Goal: Task Accomplishment & Management: Manage account settings

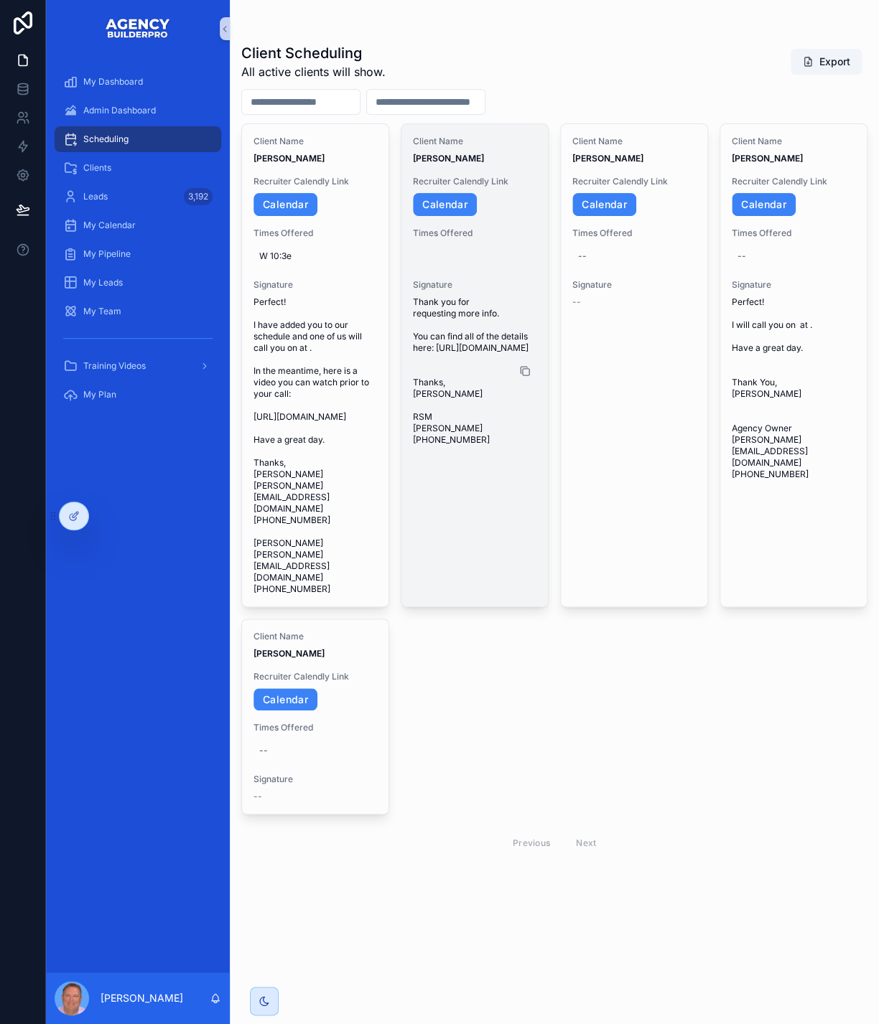
click at [529, 375] on icon "scrollable content" at bounding box center [526, 371] width 6 height 6
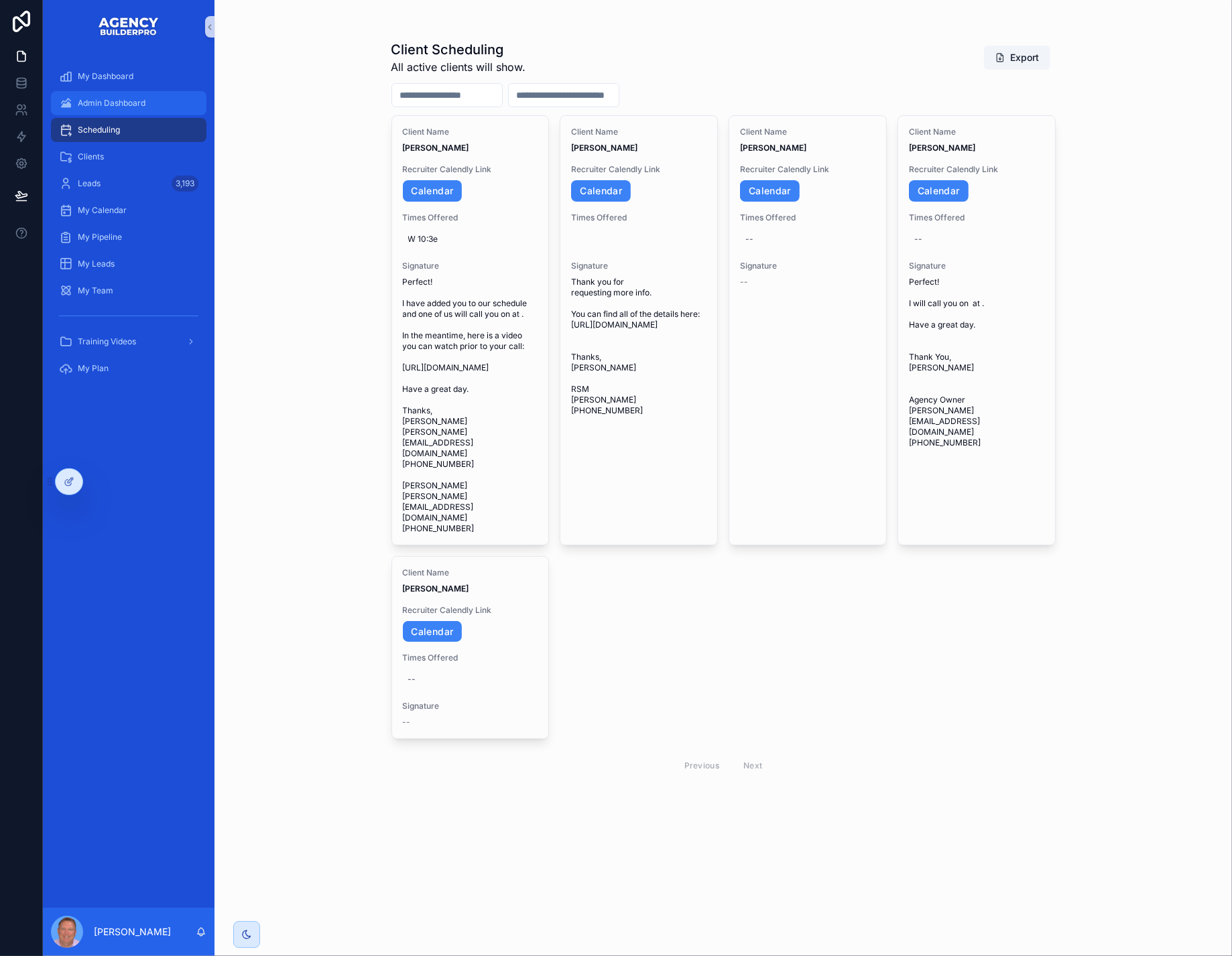
click at [142, 108] on span "Admin Dashboard" at bounding box center [111, 103] width 67 height 10
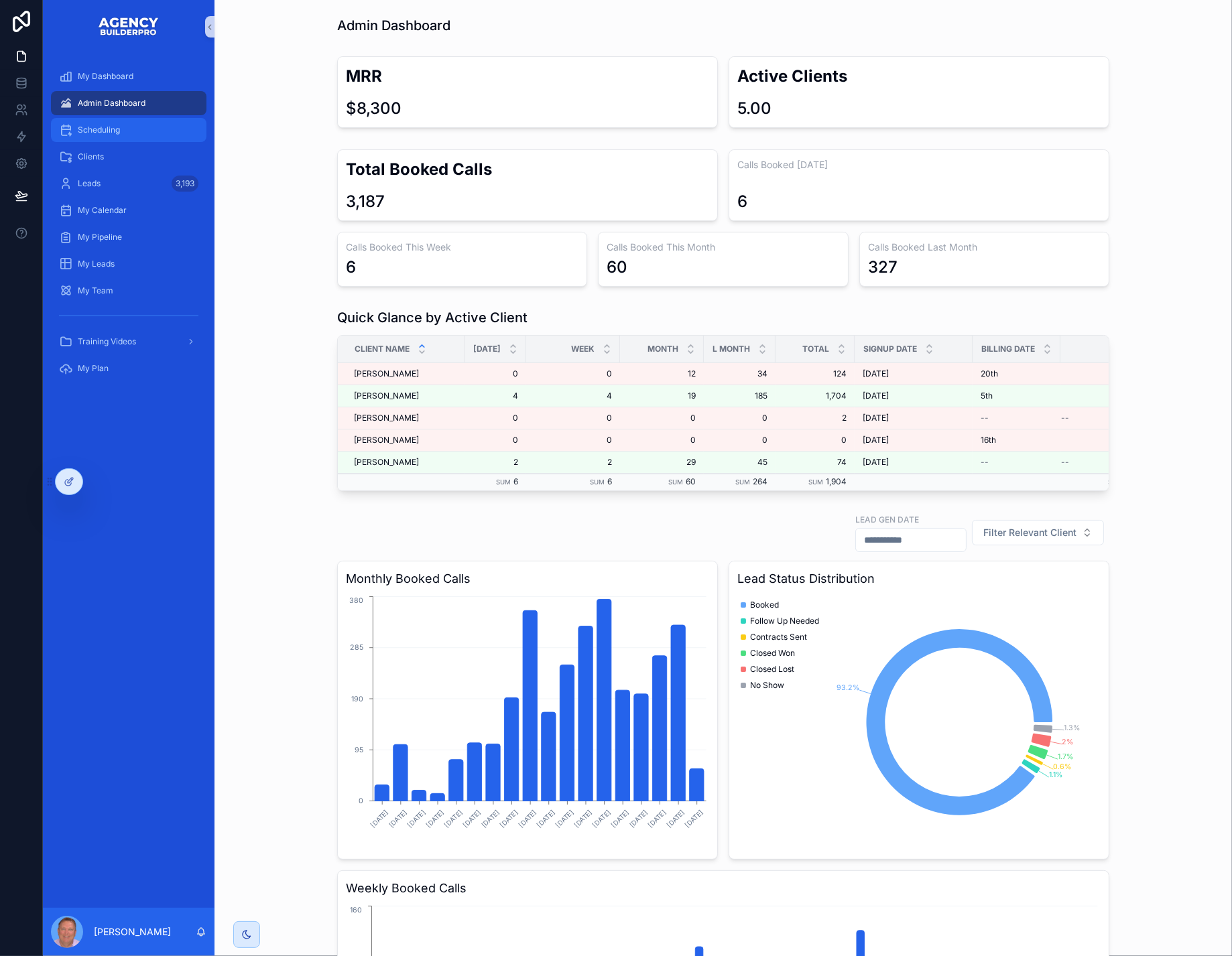
click at [120, 135] on span "Scheduling" at bounding box center [98, 129] width 42 height 10
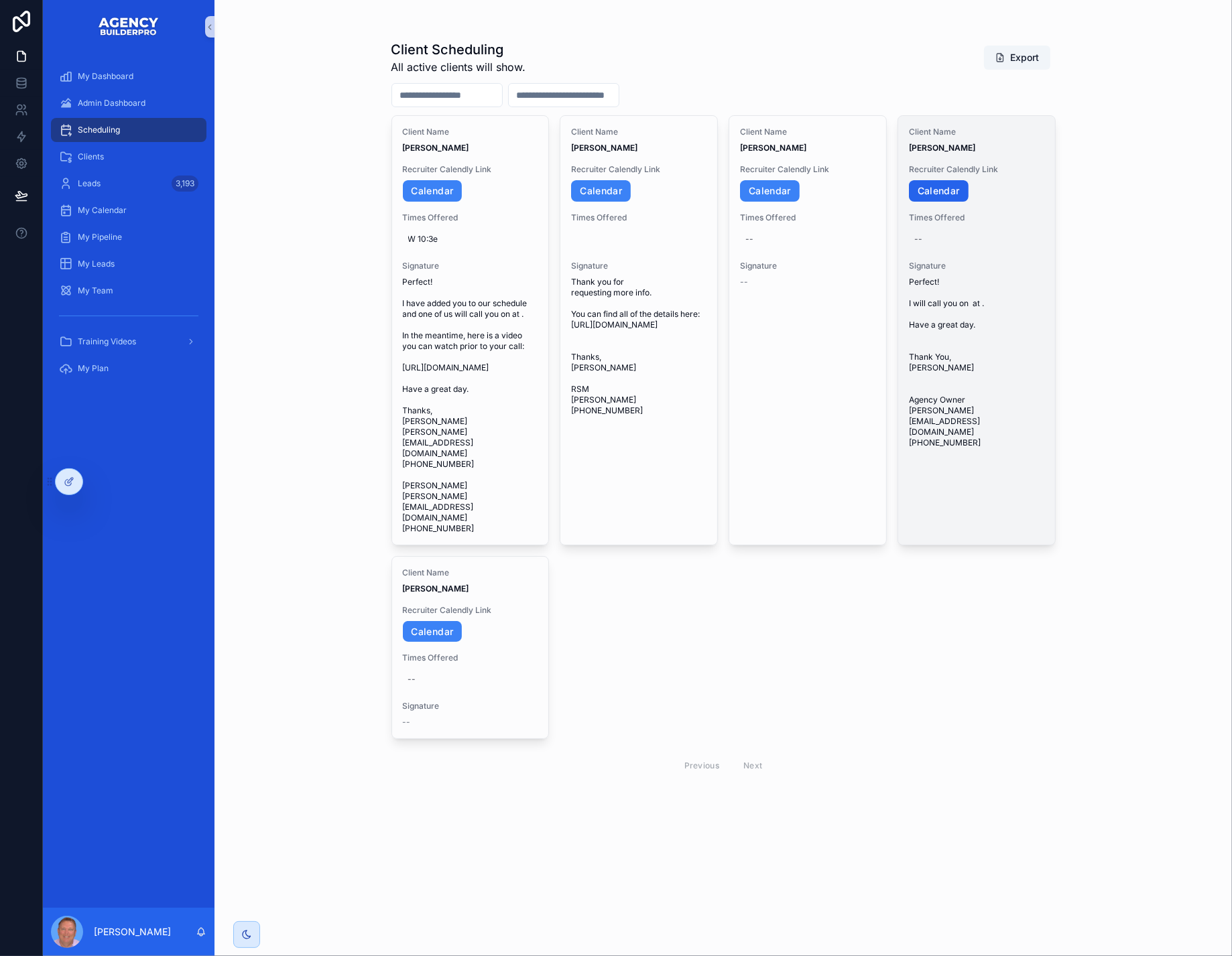
click at [820, 202] on link "Calendar" at bounding box center [939, 190] width 60 height 21
click at [820, 245] on div "--" at bounding box center [918, 238] width 8 height 10
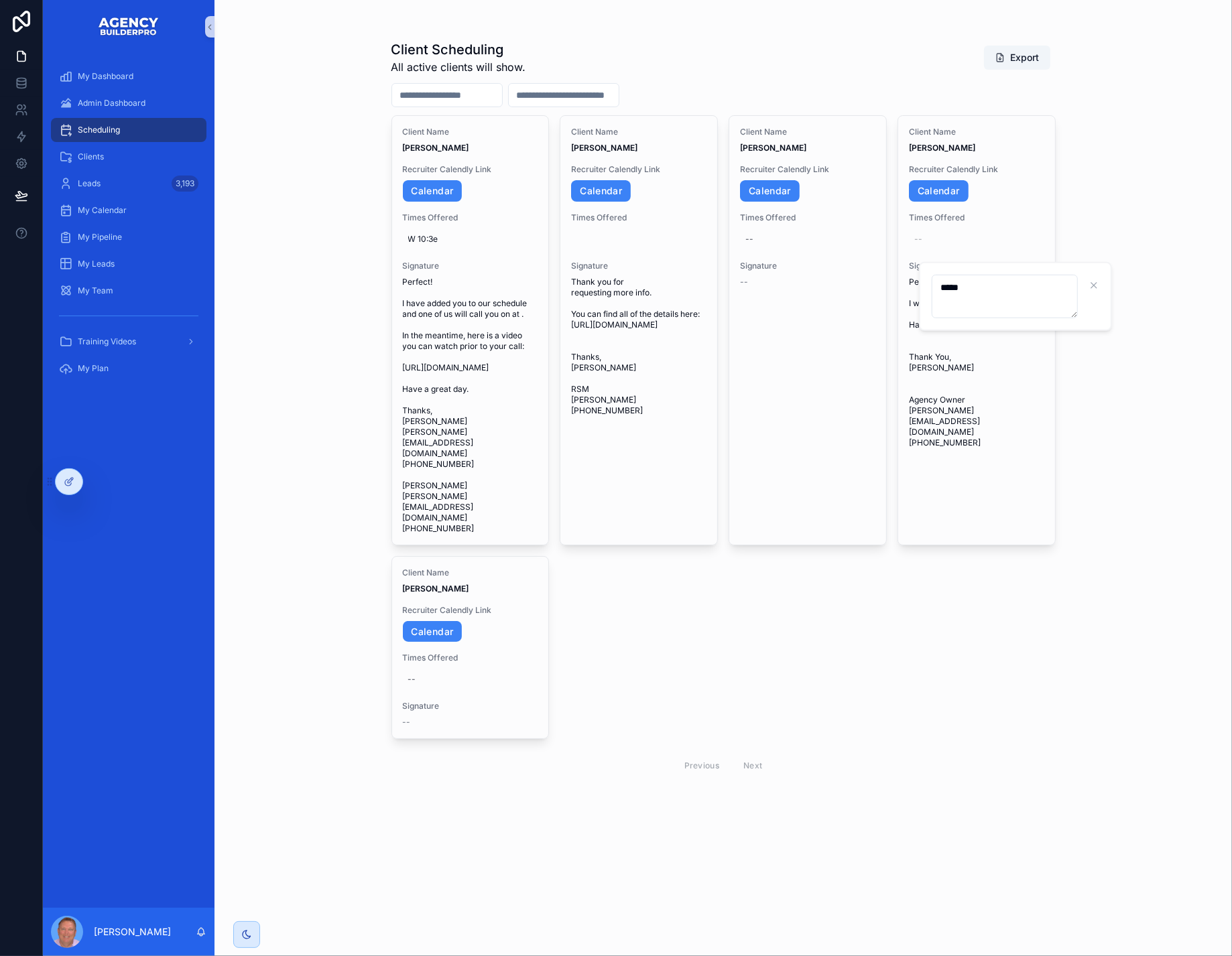
type textarea "*****"
click at [820, 288] on icon "scrollable content" at bounding box center [1112, 285] width 10 height 10
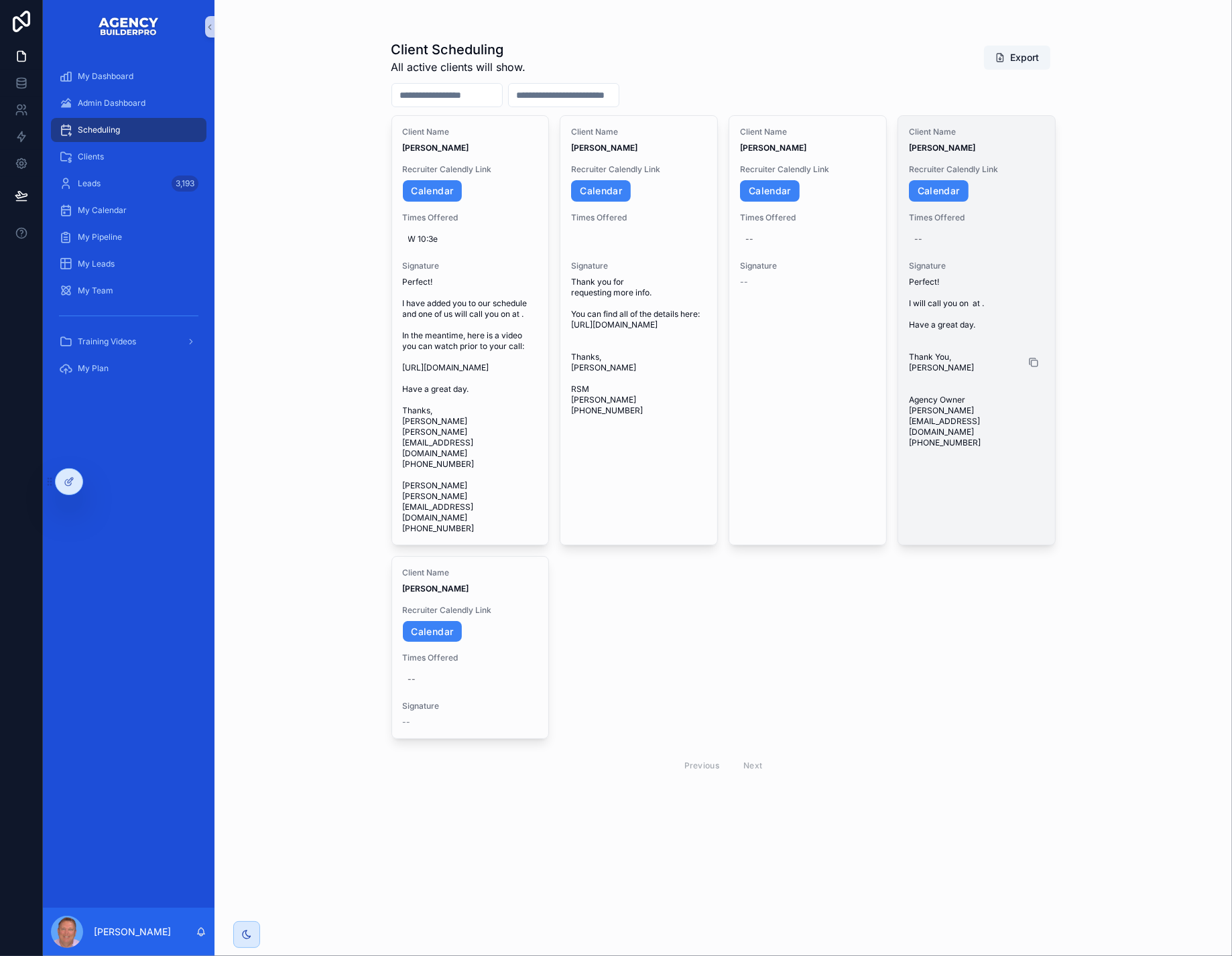
click at [820, 364] on icon "scrollable content" at bounding box center [1032, 361] width 6 height 6
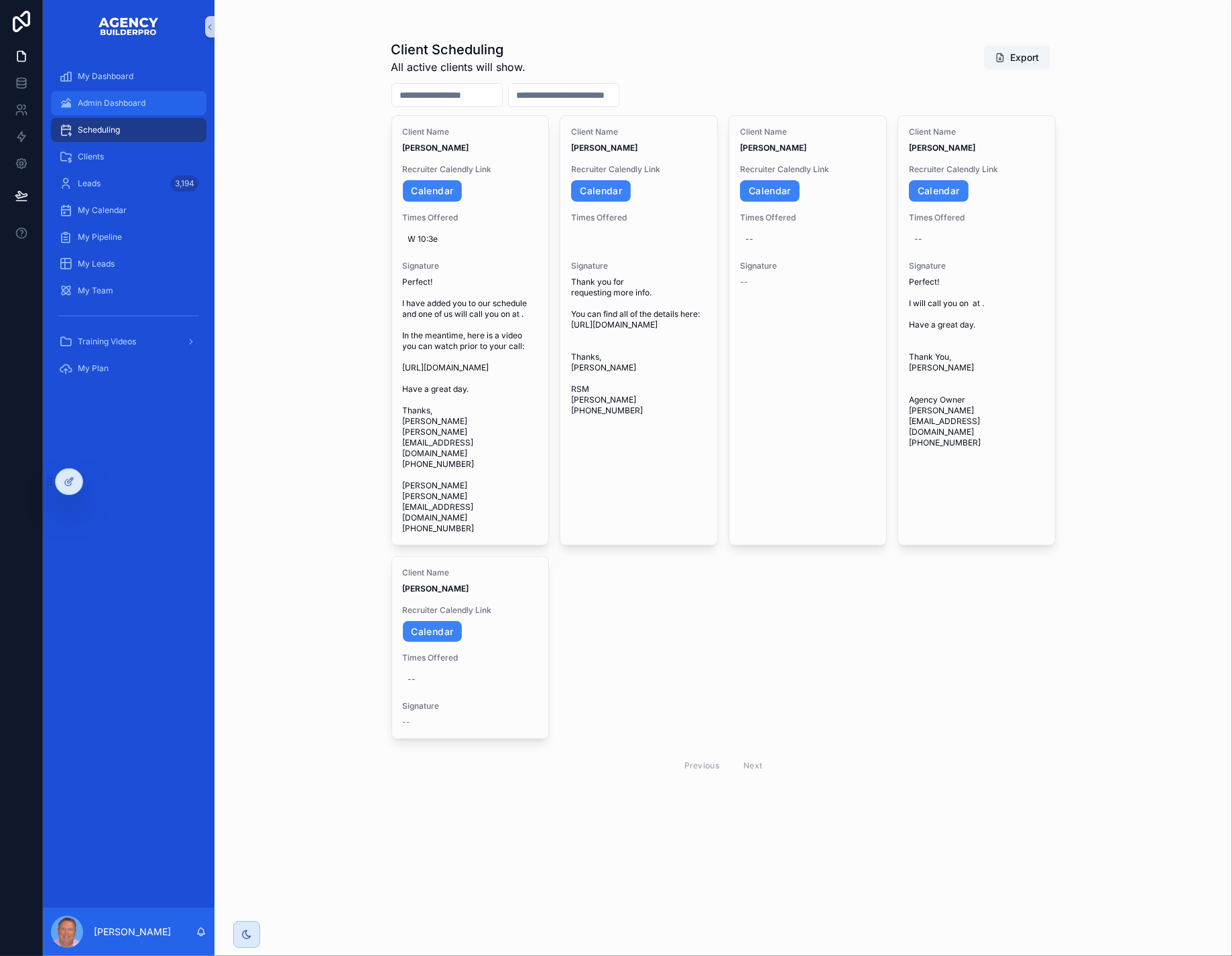
click at [139, 108] on span "Admin Dashboard" at bounding box center [111, 103] width 67 height 10
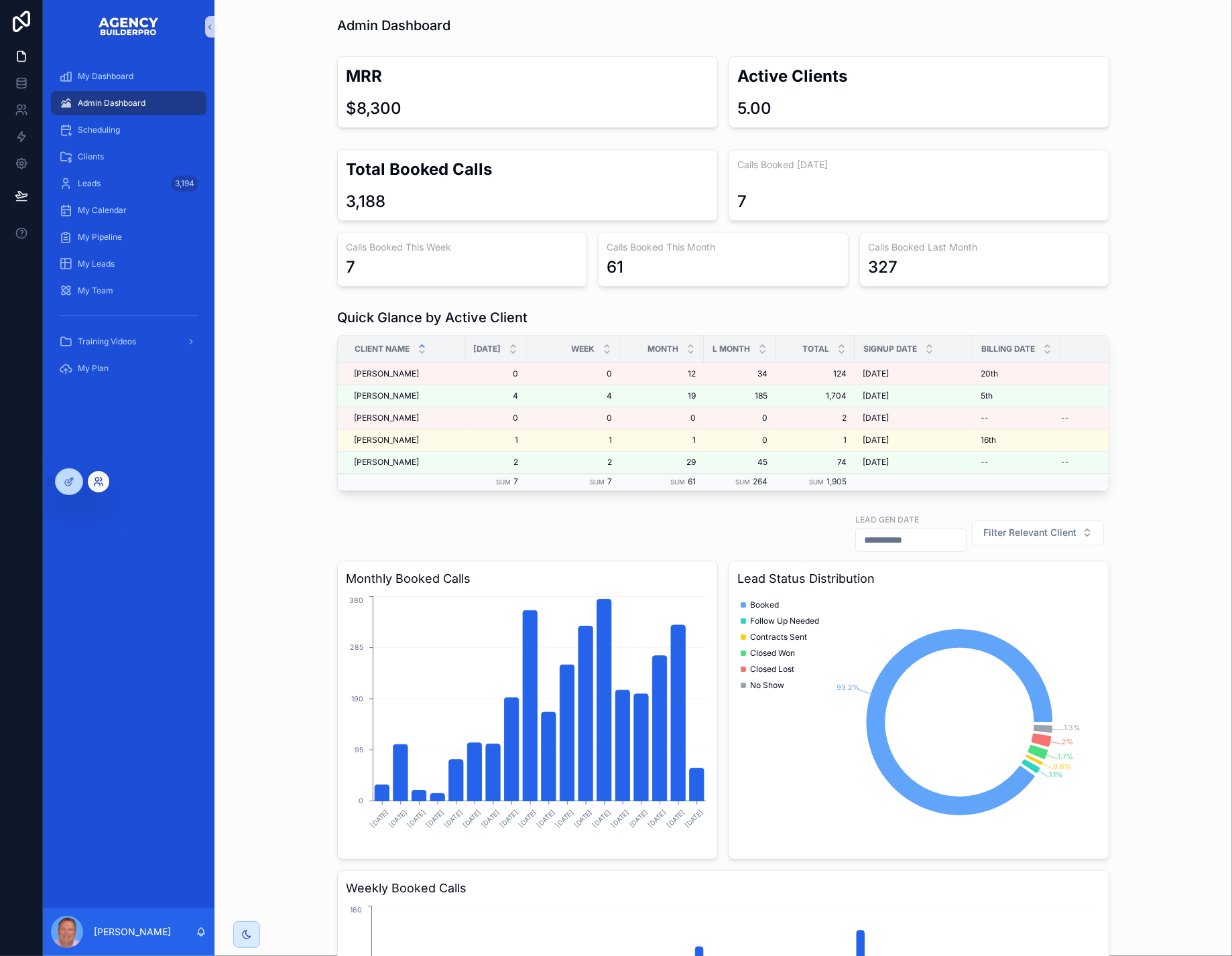
click at [104, 483] on icon at bounding box center [98, 481] width 10 height 10
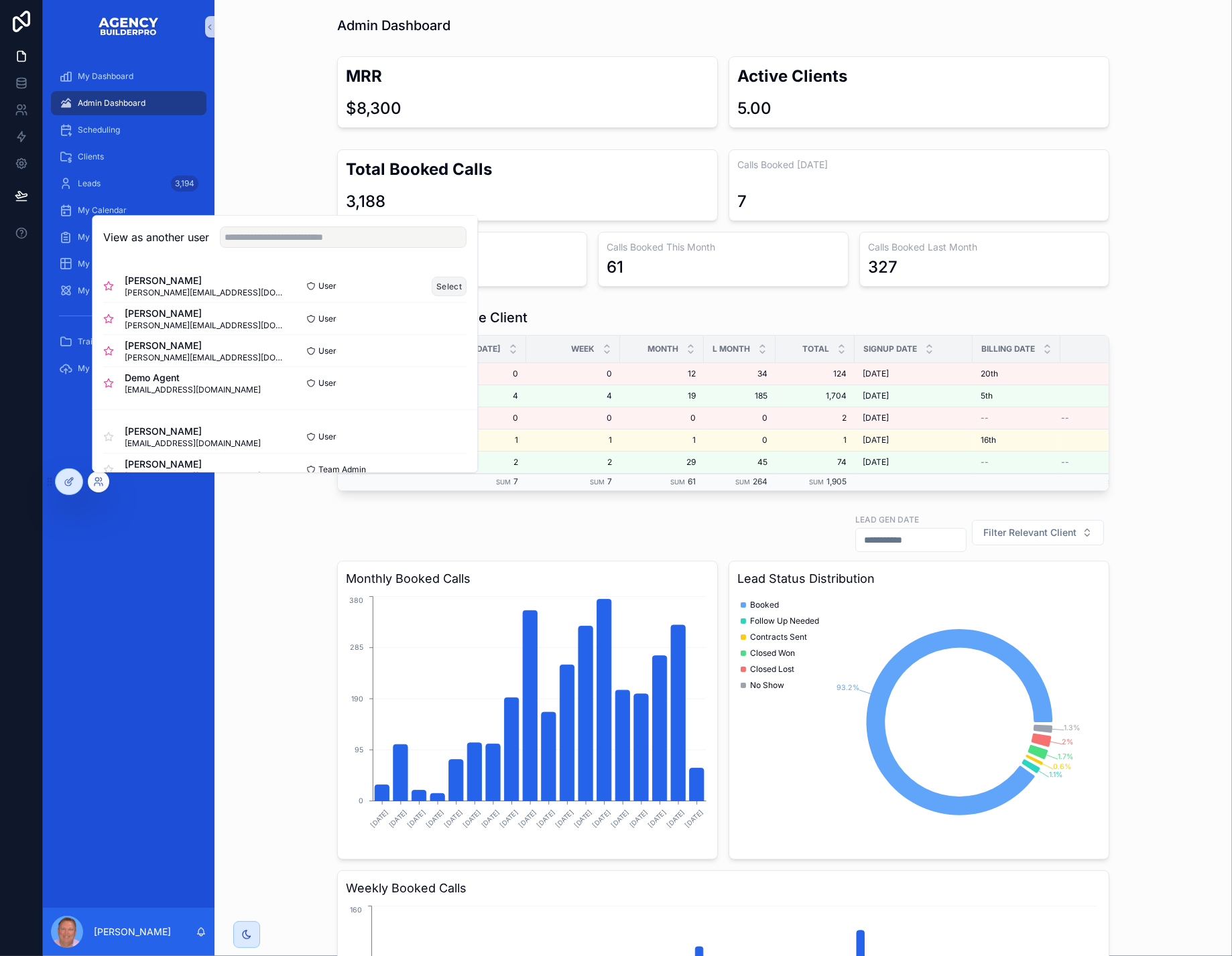
click at [467, 276] on button "Select" at bounding box center [448, 286] width 35 height 20
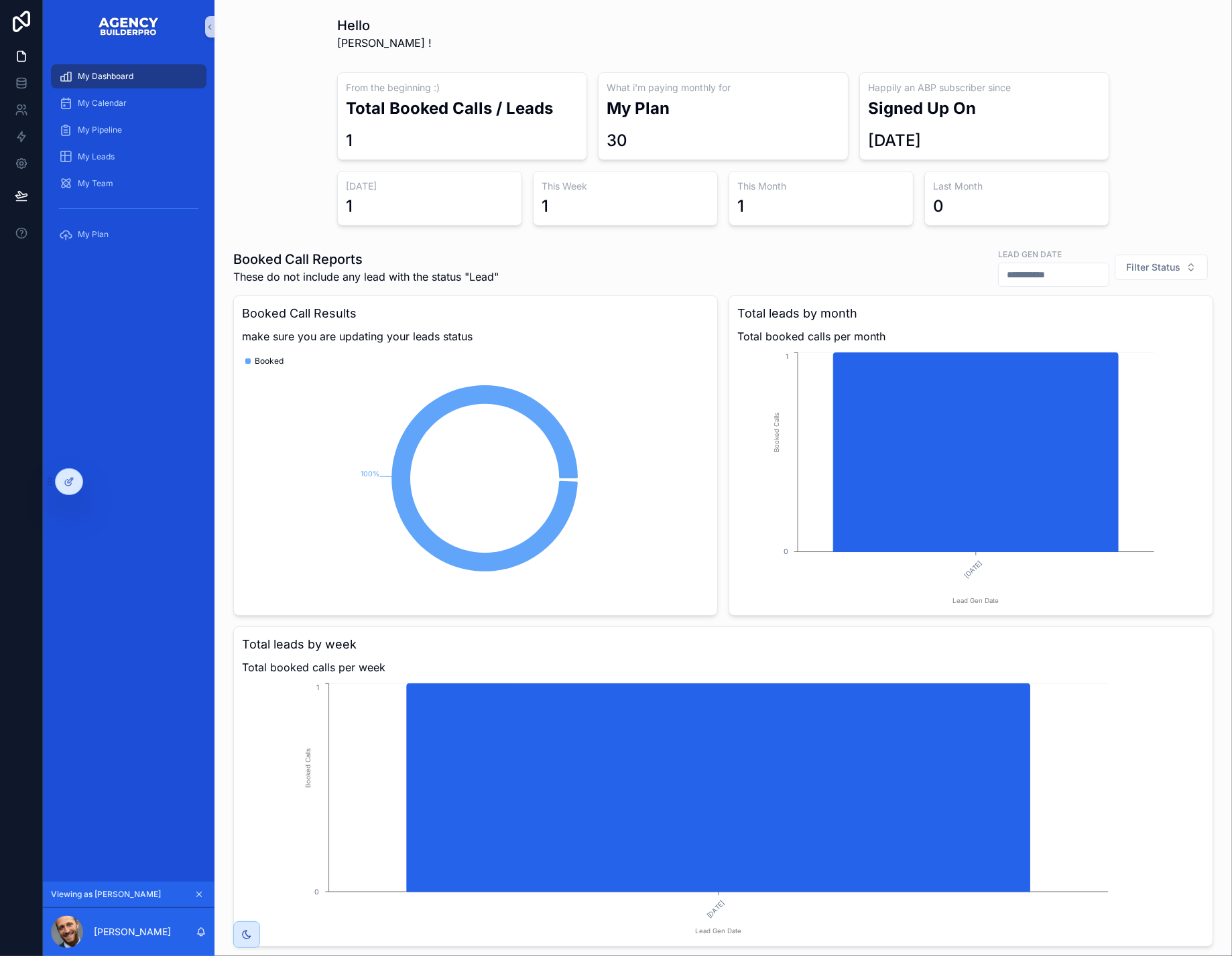
click at [202, 893] on icon "scrollable content" at bounding box center [199, 894] width 5 height 5
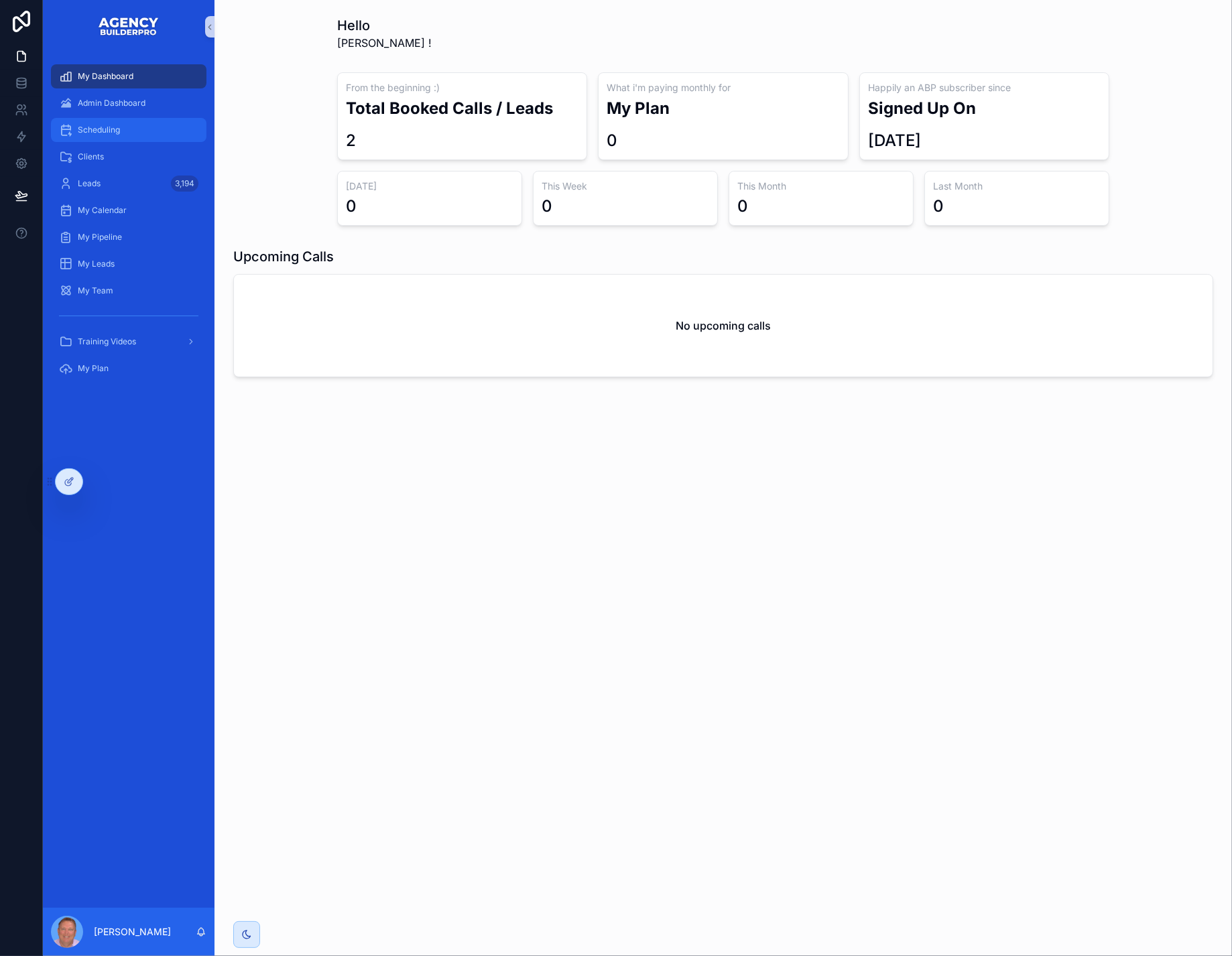
click at [119, 135] on span "Scheduling" at bounding box center [98, 129] width 42 height 10
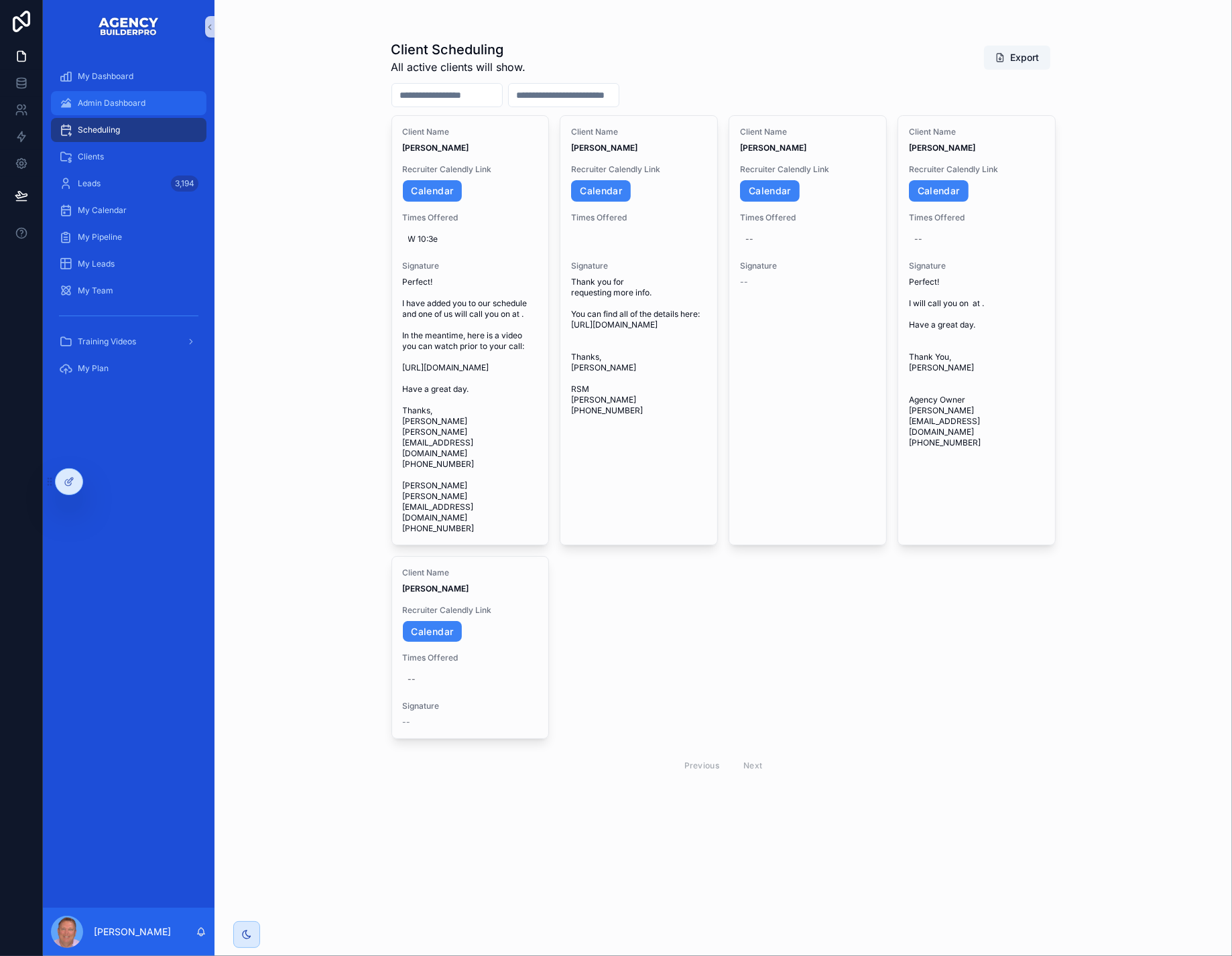
click at [106, 108] on span "Admin Dashboard" at bounding box center [111, 103] width 67 height 10
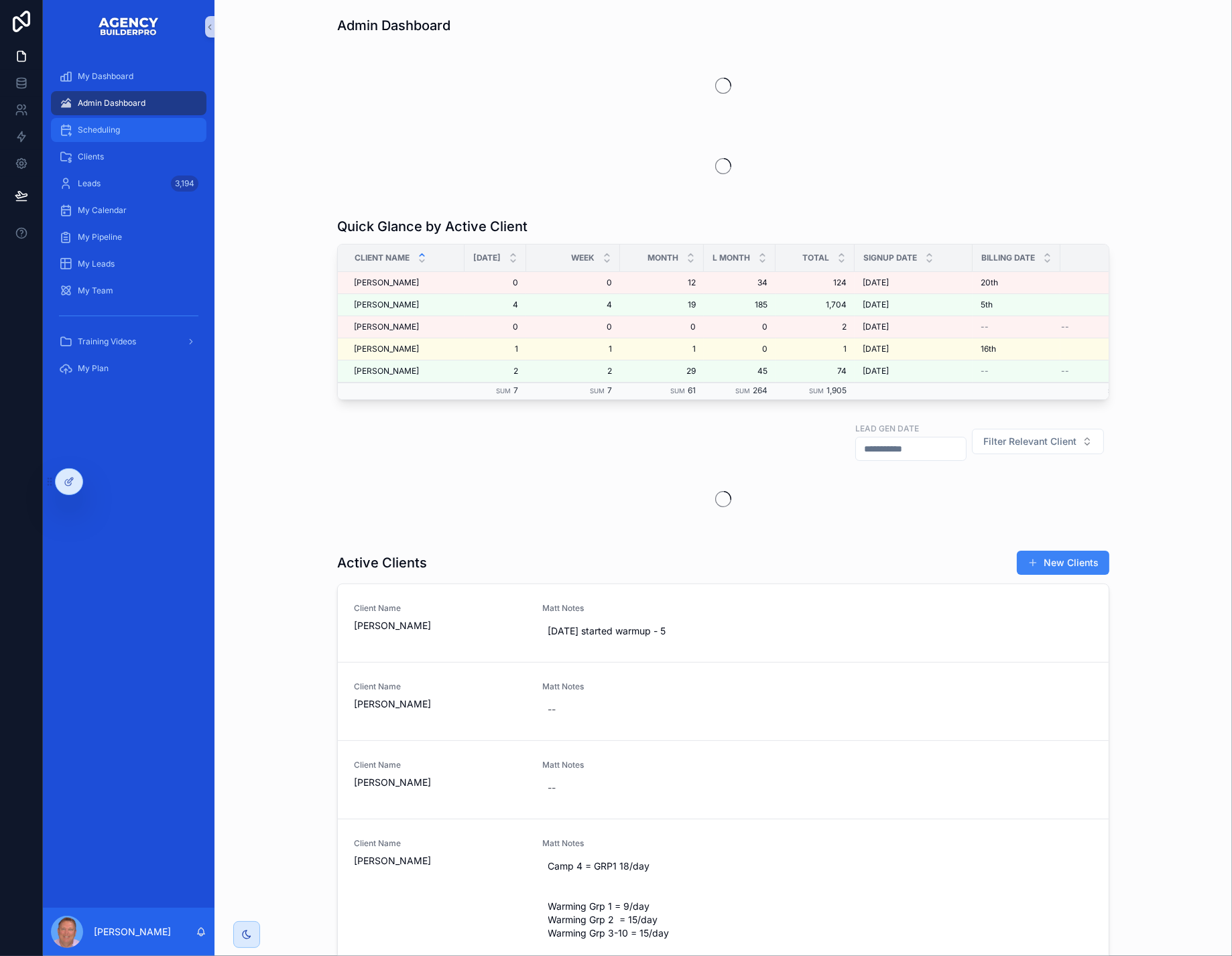
click at [115, 135] on span "Scheduling" at bounding box center [98, 129] width 42 height 10
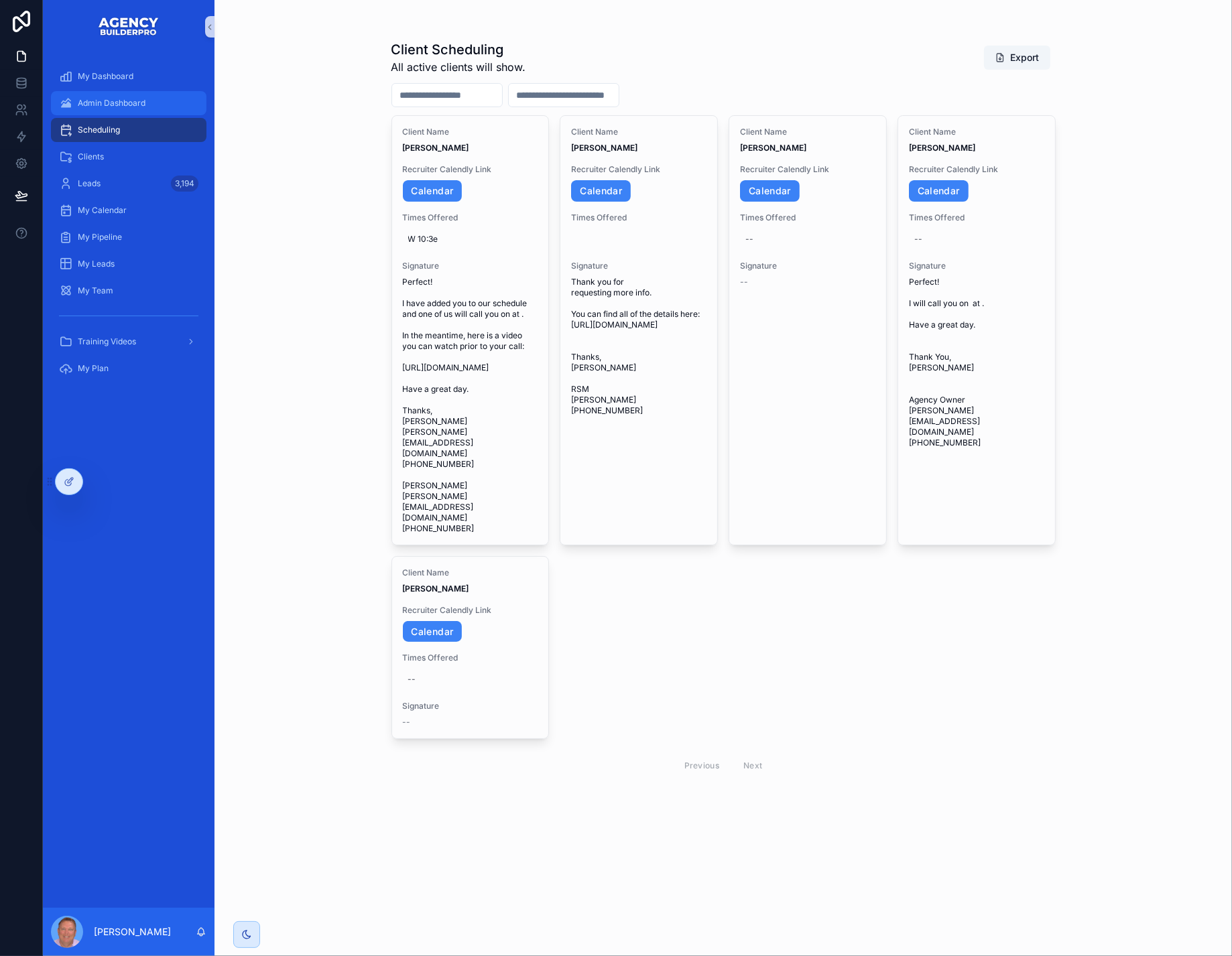
click at [143, 108] on span "Admin Dashboard" at bounding box center [111, 103] width 67 height 10
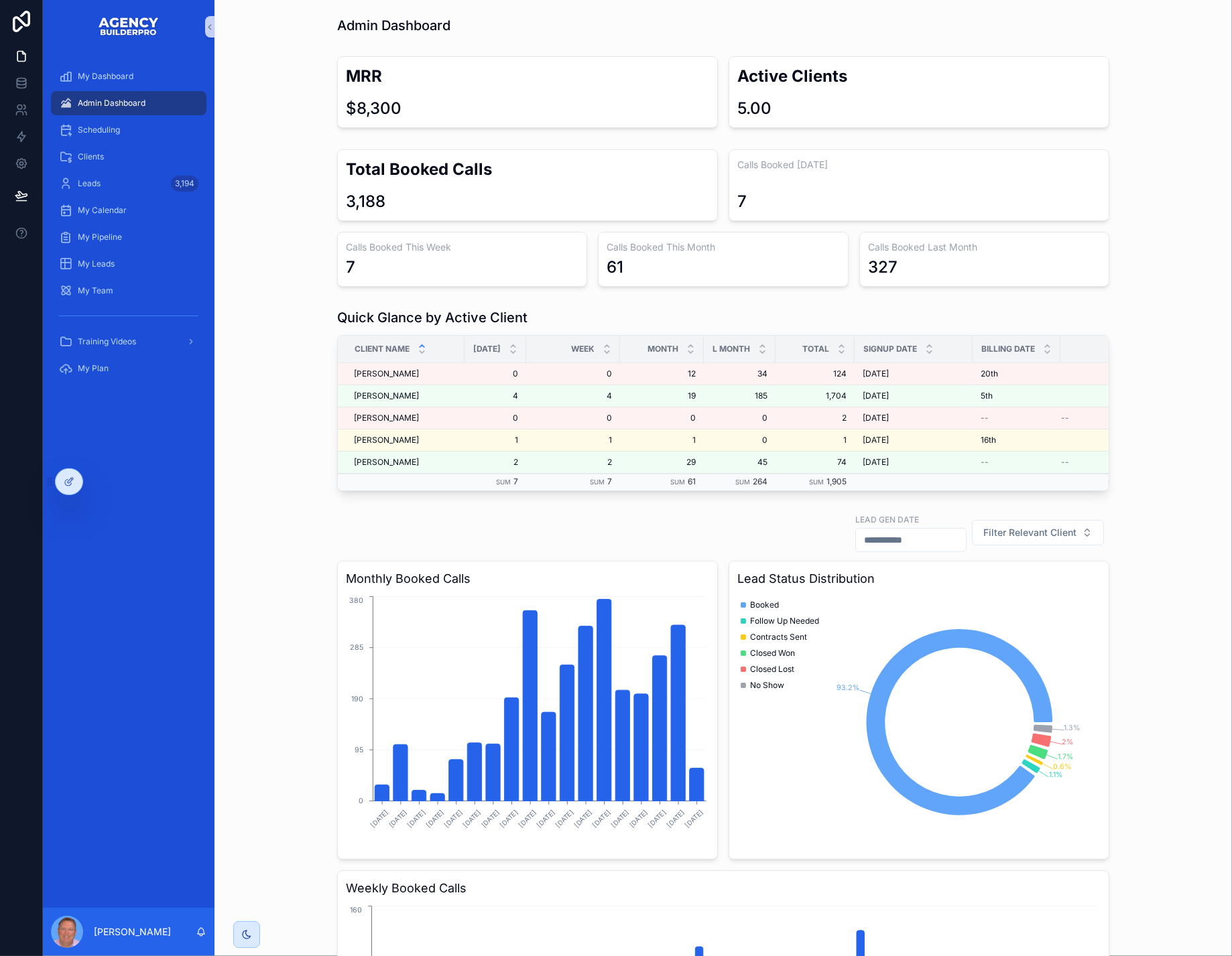
click at [130, 108] on span "Admin Dashboard" at bounding box center [111, 103] width 67 height 10
drag, startPoint x: 109, startPoint y: 139, endPoint x: 376, endPoint y: 178, distance: 269.8
click at [109, 135] on span "Scheduling" at bounding box center [98, 129] width 42 height 10
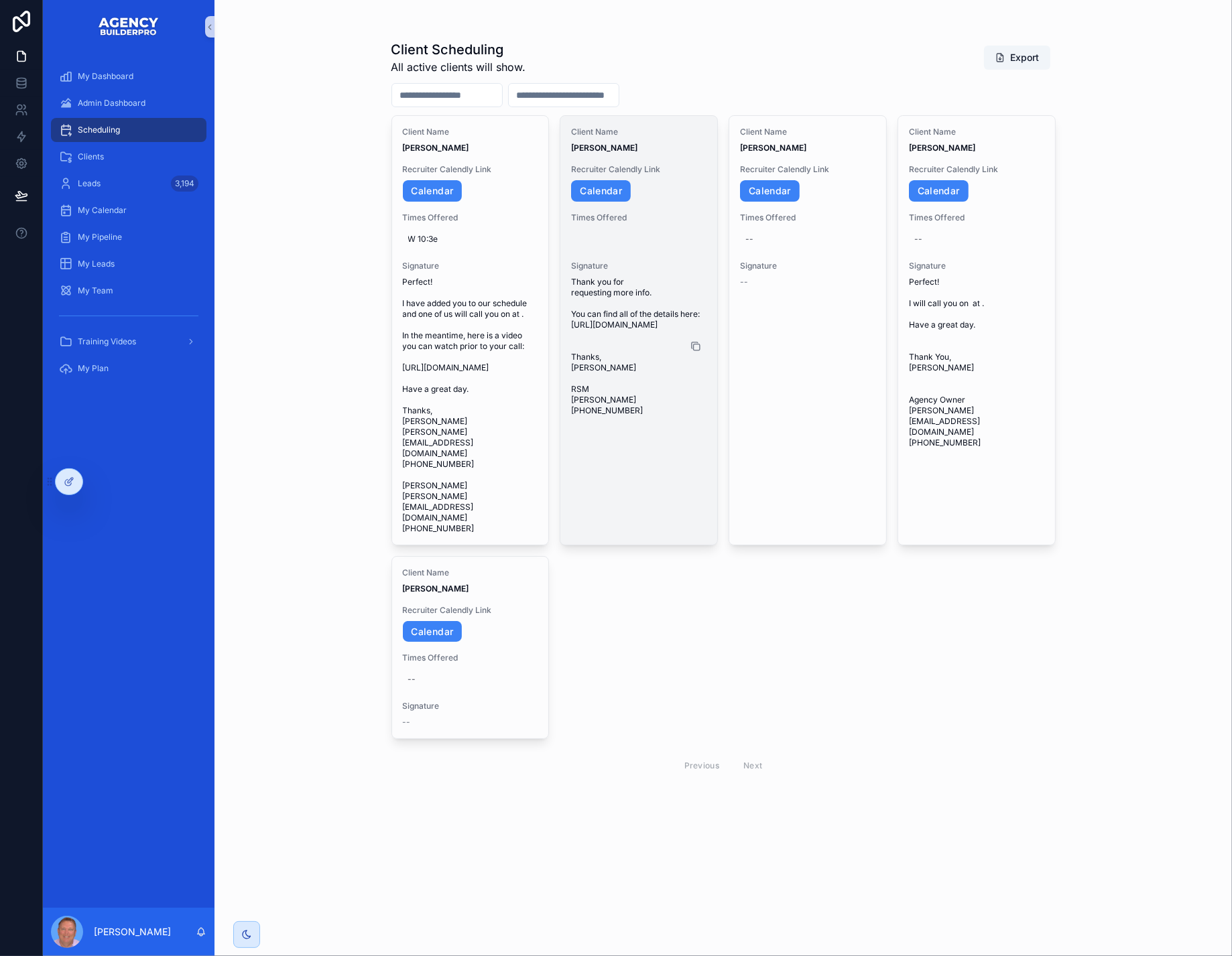
click at [701, 352] on icon "scrollable content" at bounding box center [695, 345] width 10 height 10
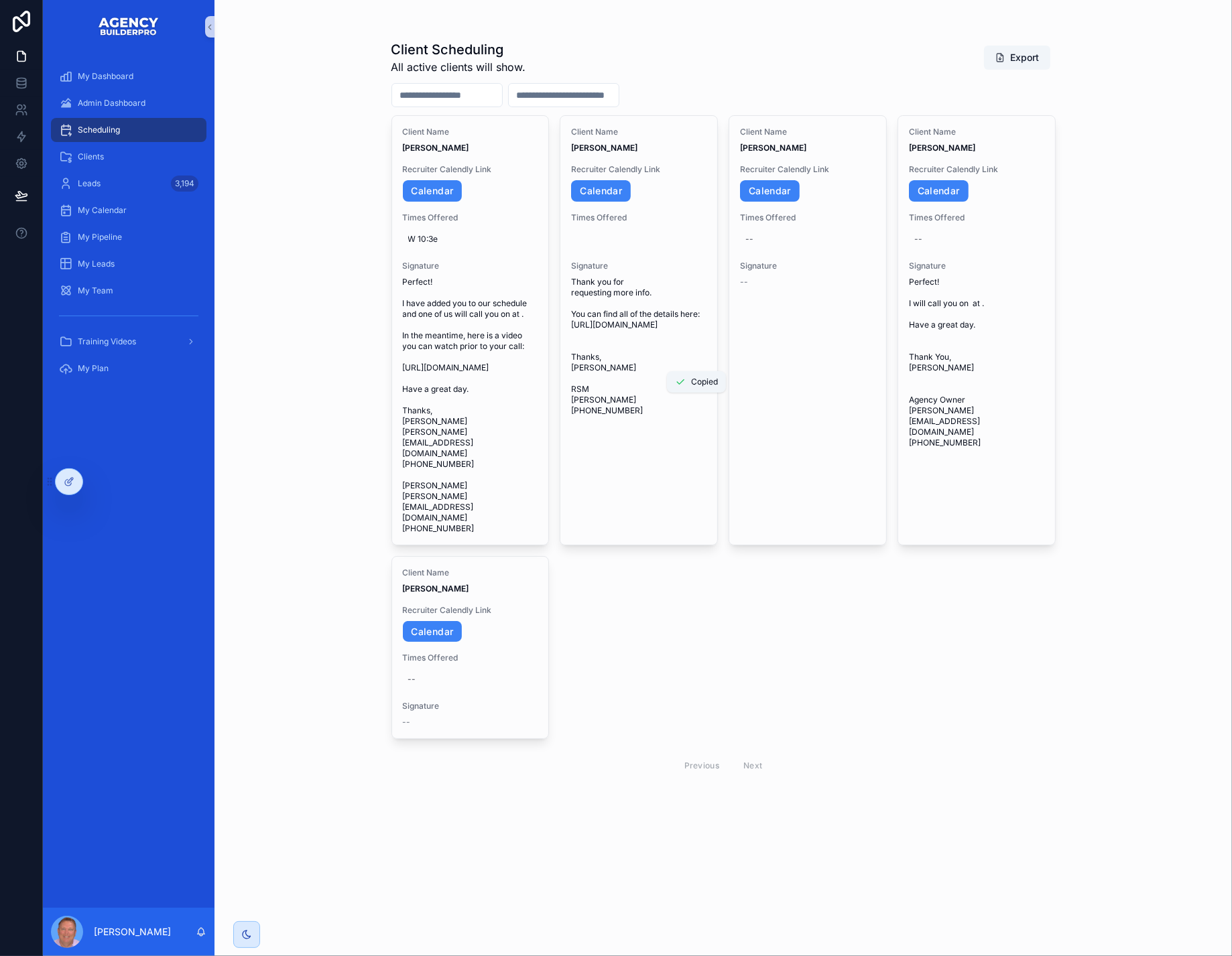
click at [1215, 473] on div "Client Scheduling All active clients will show. Export Client Name Brett Kitche…" at bounding box center [724, 478] width 1018 height 956
click at [110, 108] on span "Admin Dashboard" at bounding box center [111, 103] width 67 height 10
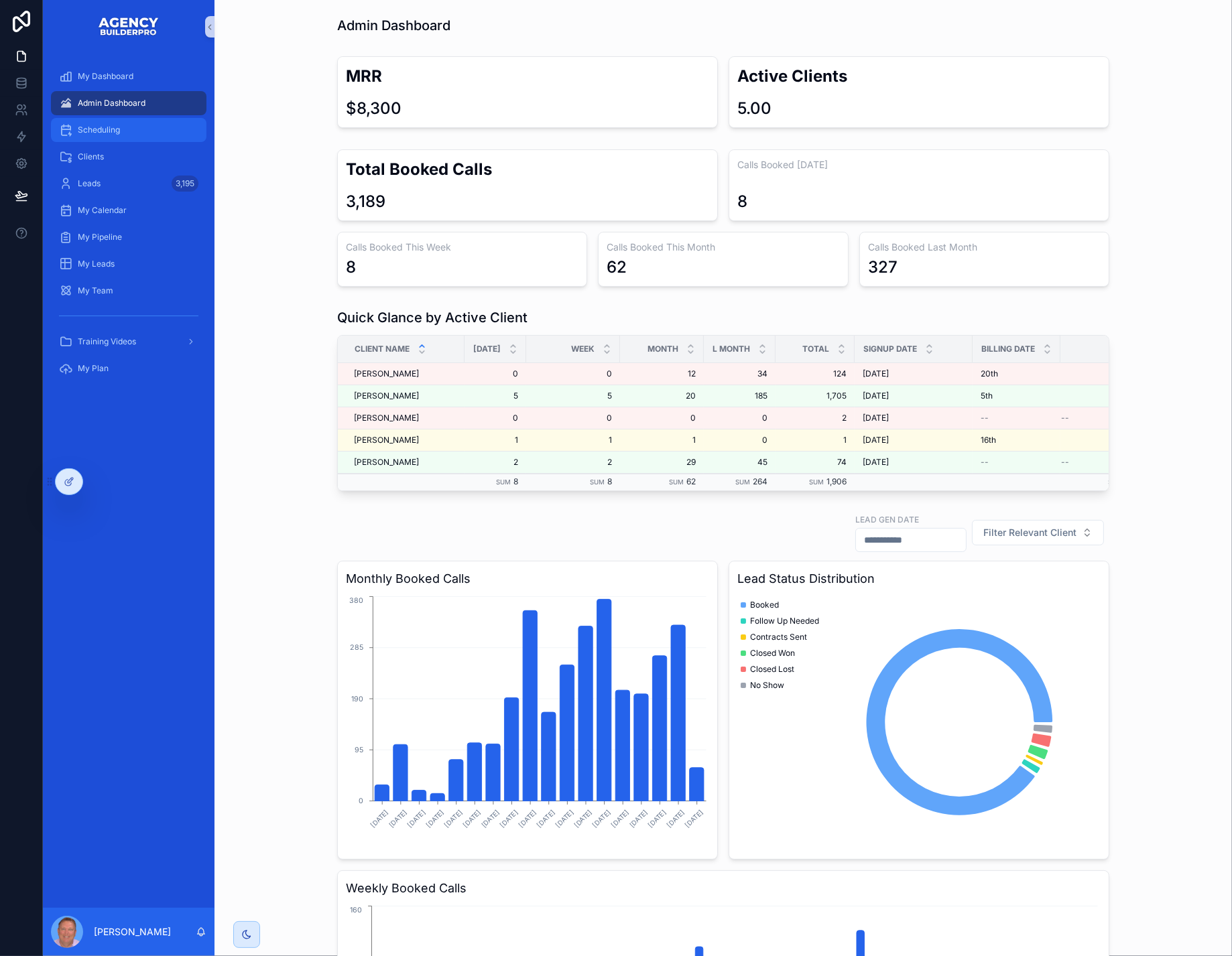
click at [120, 135] on span "Scheduling" at bounding box center [98, 129] width 42 height 10
